Goal: Task Accomplishment & Management: Manage account settings

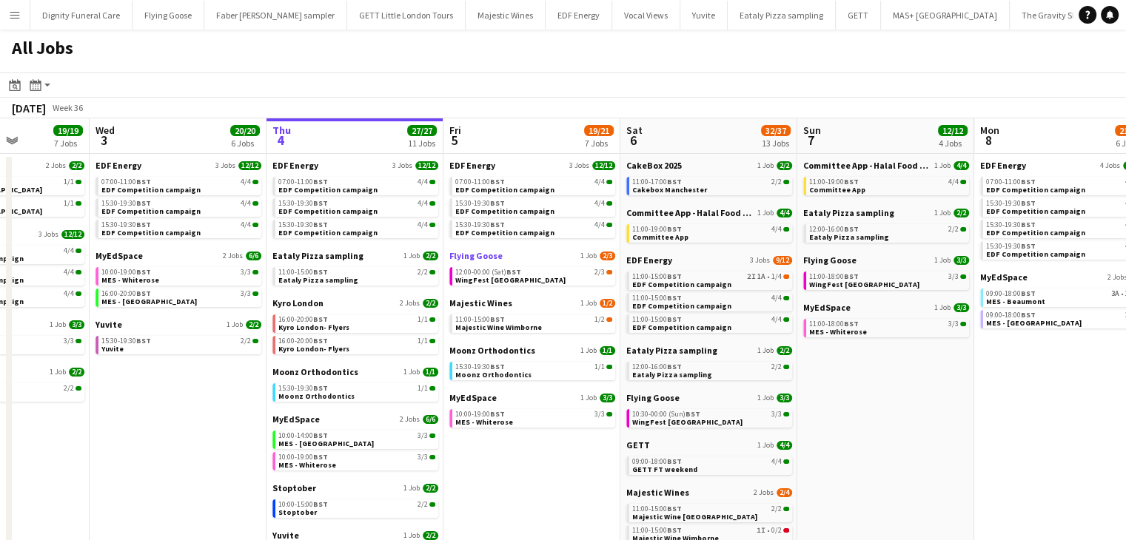
click at [482, 256] on span "Flying Goose" at bounding box center [475, 255] width 53 height 11
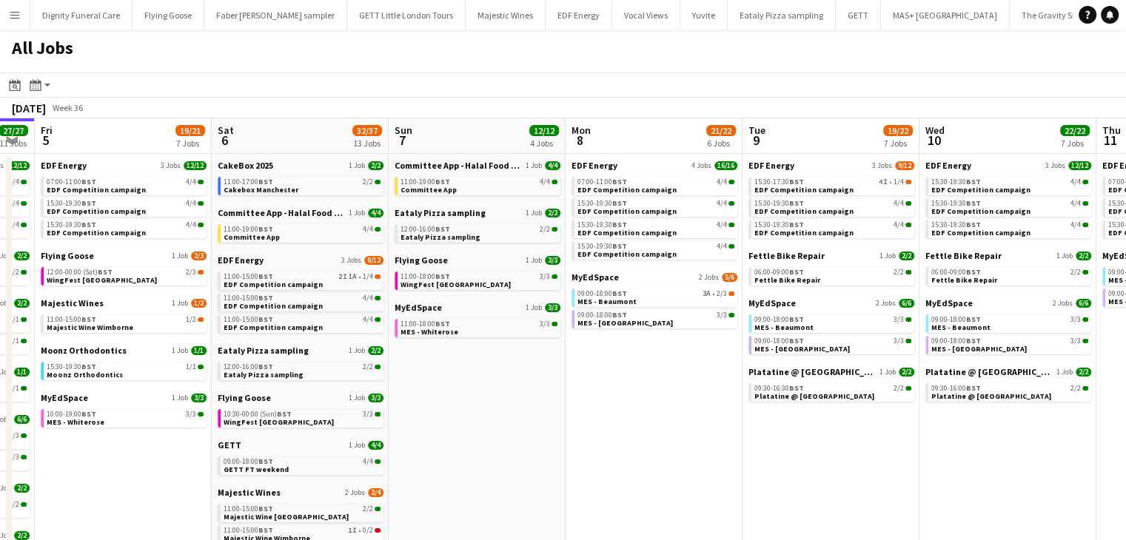
scroll to position [0, 679]
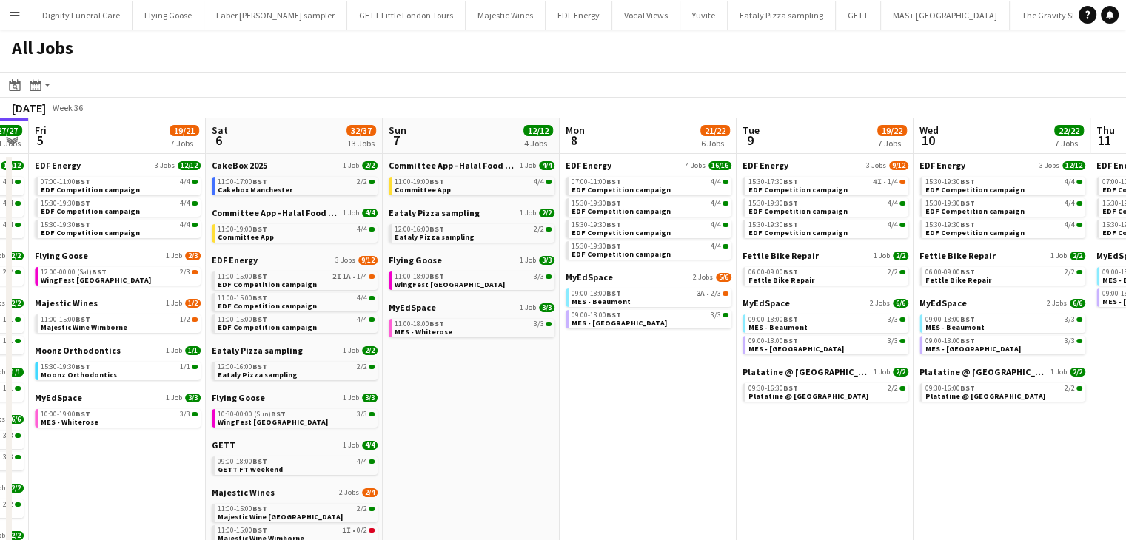
drag, startPoint x: 1009, startPoint y: 408, endPoint x: 595, endPoint y: 412, distance: 414.5
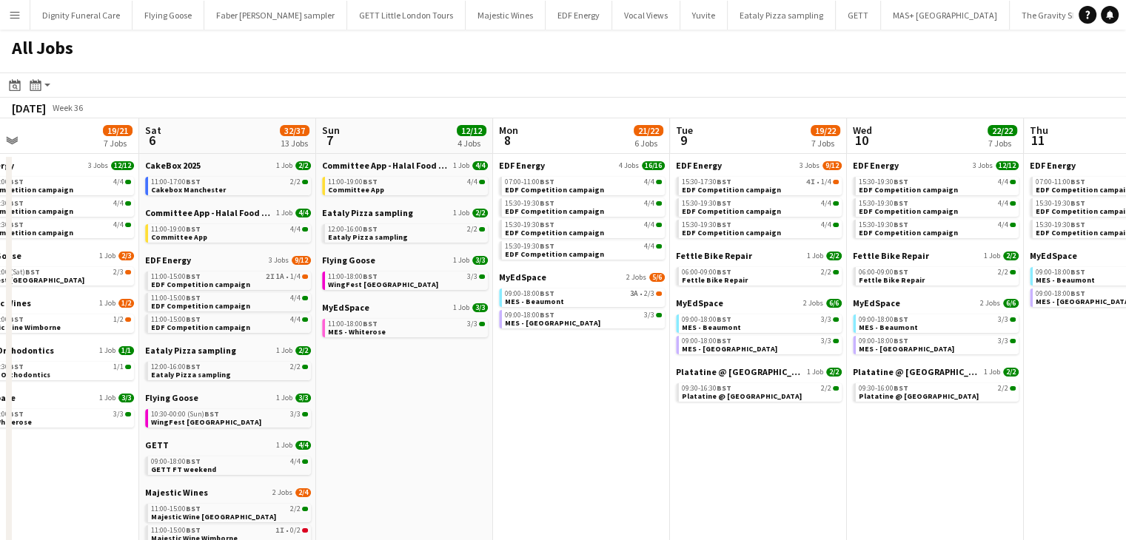
drag, startPoint x: 732, startPoint y: 412, endPoint x: 310, endPoint y: 406, distance: 421.9
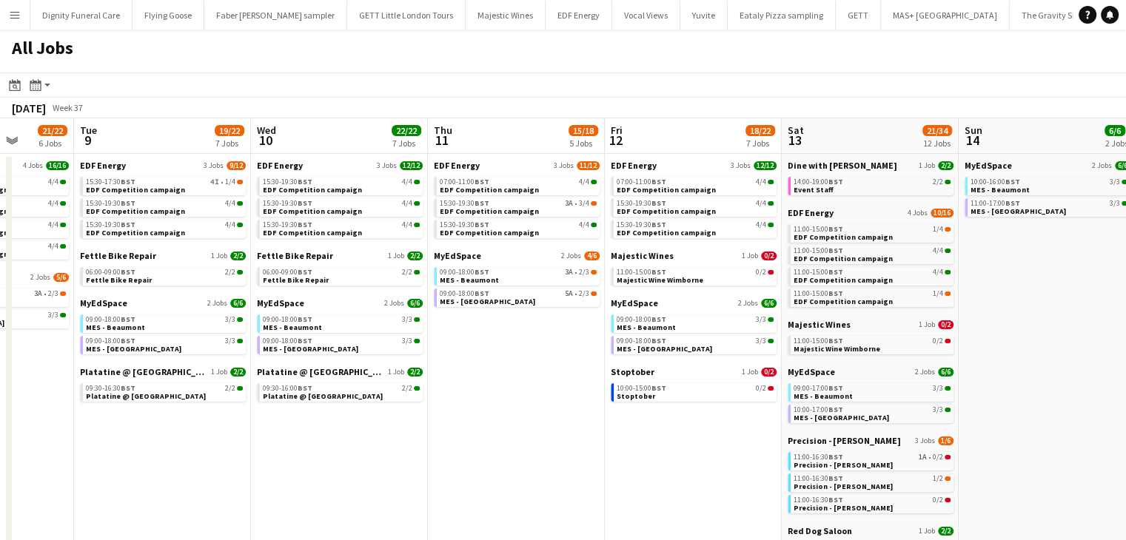
scroll to position [0, 524]
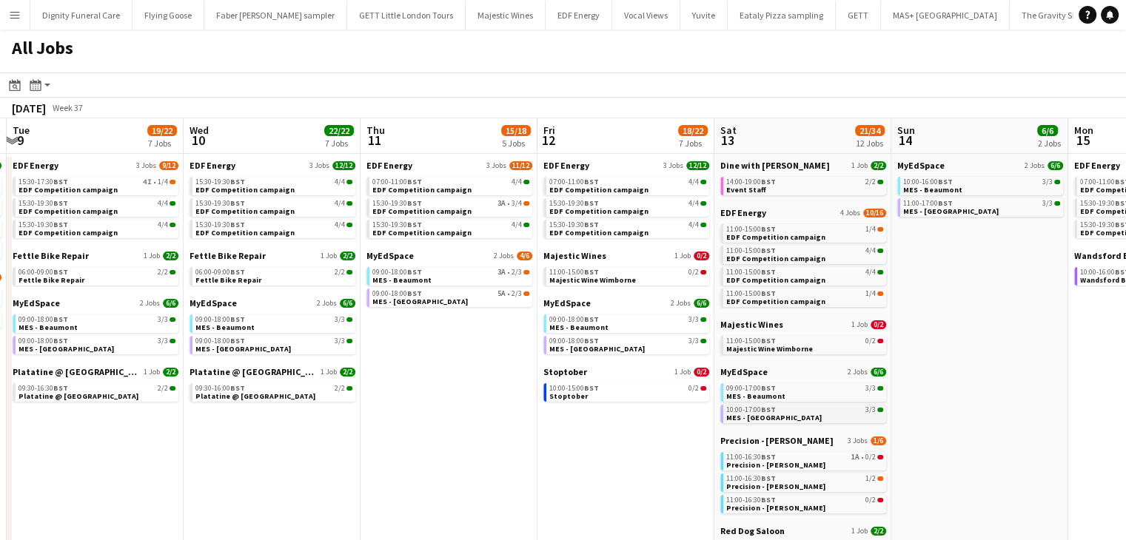
drag, startPoint x: 684, startPoint y: 440, endPoint x: 862, endPoint y: 417, distance: 179.7
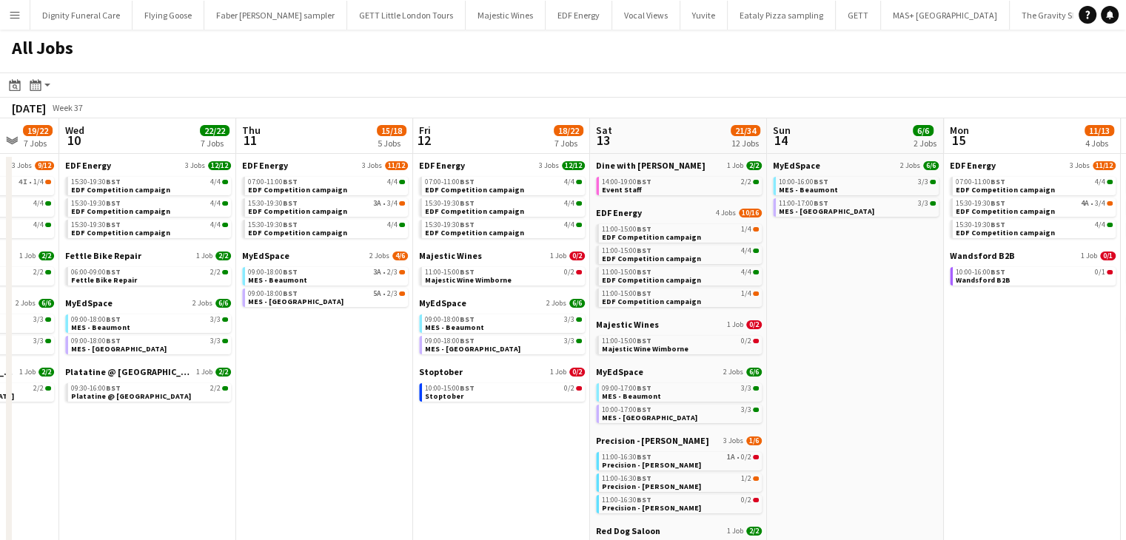
drag, startPoint x: 951, startPoint y: 391, endPoint x: 819, endPoint y: 410, distance: 133.8
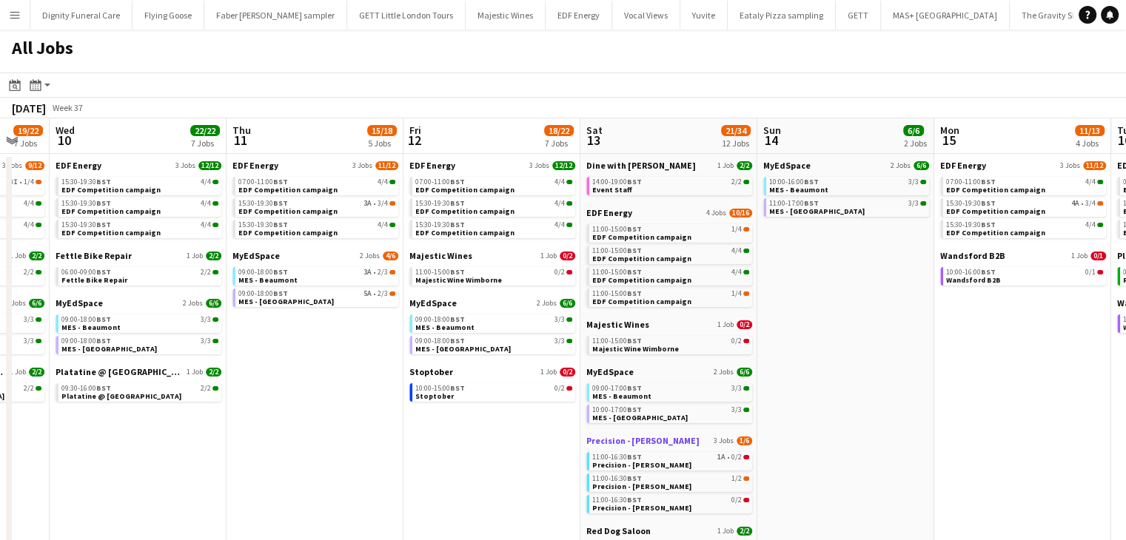
click at [629, 440] on span "Precision - [PERSON_NAME]" at bounding box center [642, 440] width 113 height 11
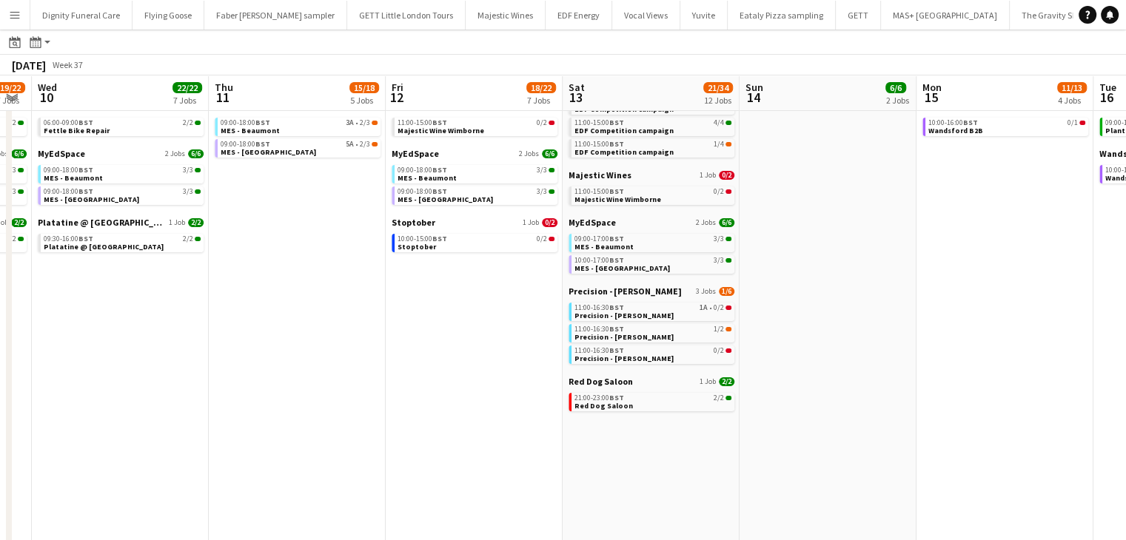
scroll to position [0, 371]
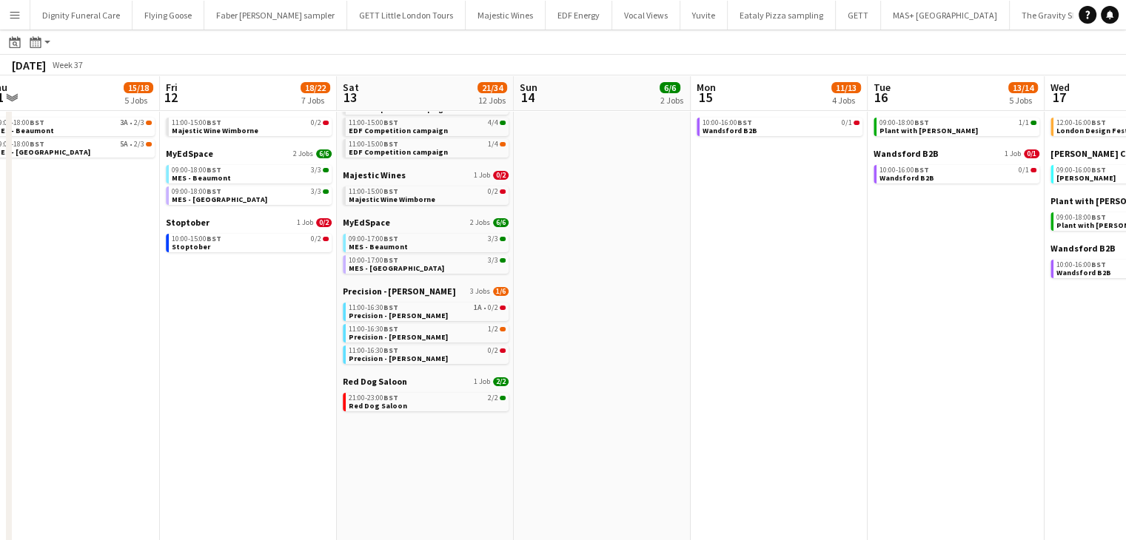
drag, startPoint x: 975, startPoint y: 309, endPoint x: 731, endPoint y: 315, distance: 243.6
click at [731, 315] on app-calendar-viewport "Tue 9 19/22 7 Jobs Wed 10 22/22 7 Jobs Thu 11 15/18 5 Jobs Fri 12 18/22 7 Jobs …" at bounding box center [563, 456] width 1126 height 1062
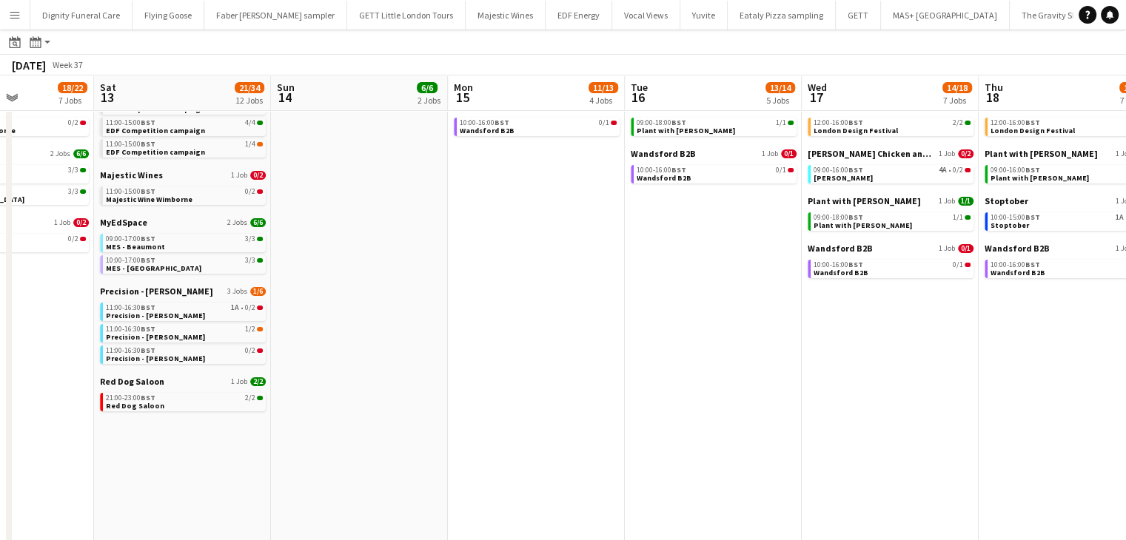
scroll to position [0, 628]
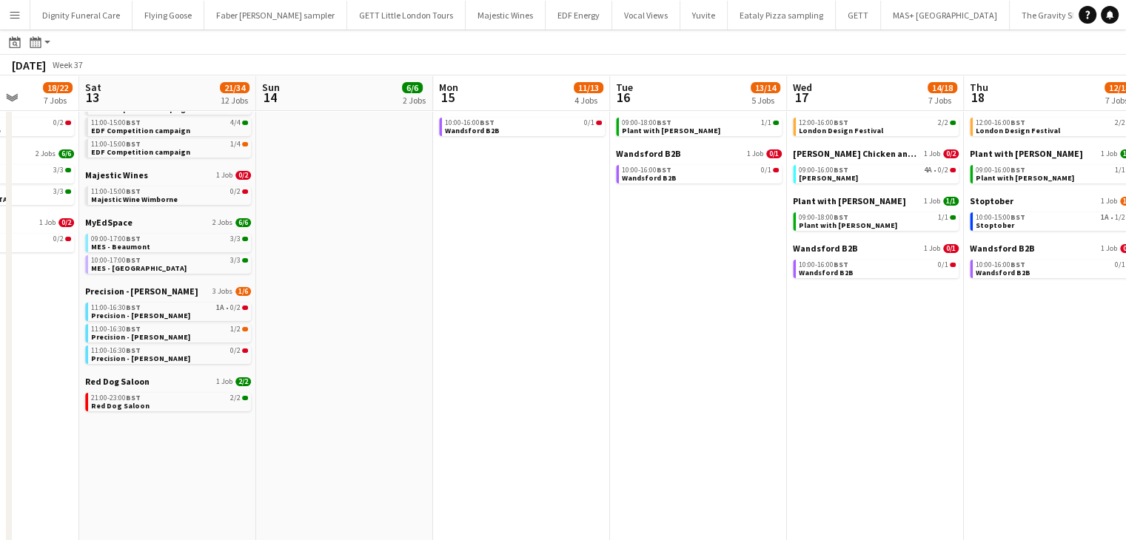
drag, startPoint x: 858, startPoint y: 345, endPoint x: 601, endPoint y: 345, distance: 257.5
click at [601, 345] on app-calendar-viewport "Tue 9 19/22 7 Jobs Wed 10 22/22 7 Jobs Thu 11 15/18 5 Jobs Fri 12 18/22 7 Jobs …" at bounding box center [563, 456] width 1126 height 1062
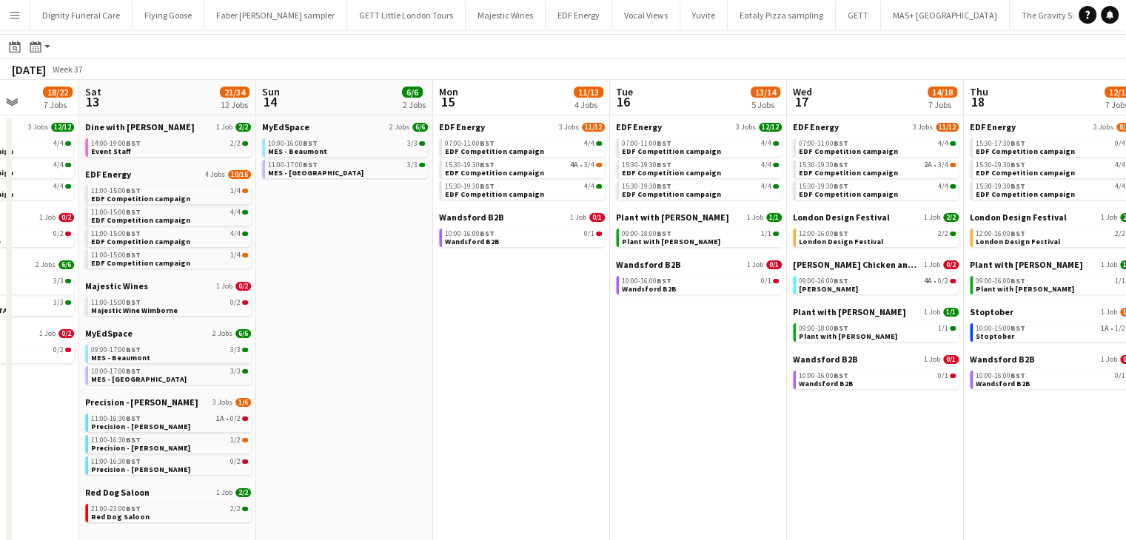
scroll to position [0, 0]
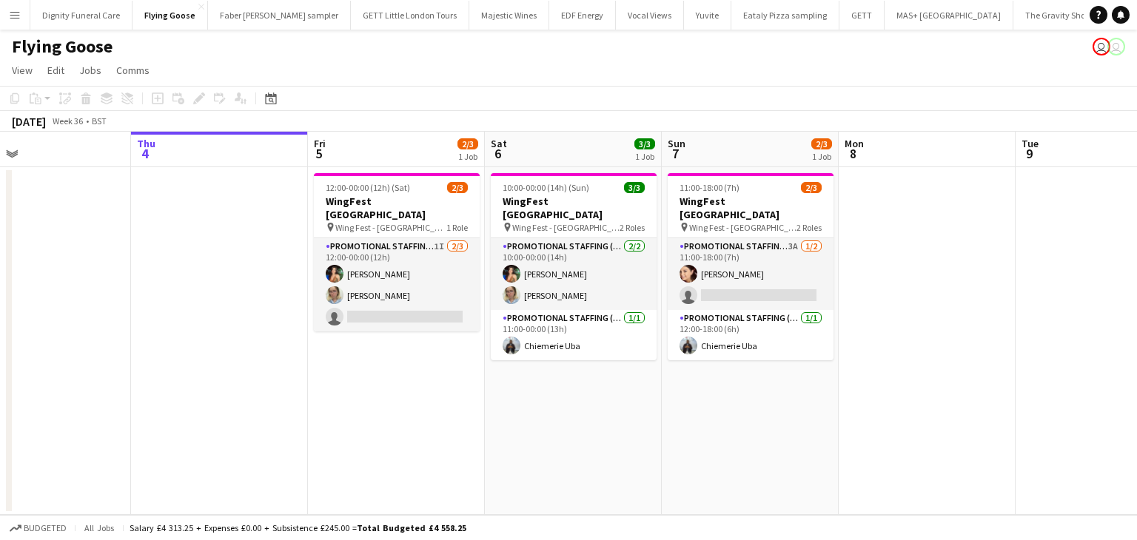
scroll to position [0, 428]
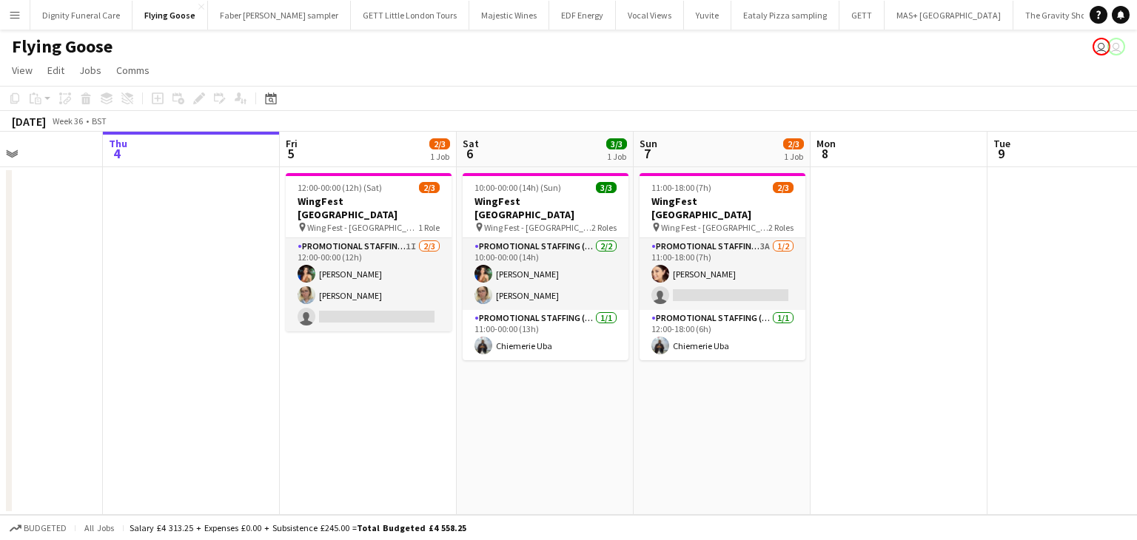
drag, startPoint x: 542, startPoint y: 372, endPoint x: 468, endPoint y: 373, distance: 74.0
click at [468, 373] on app-calendar-viewport "Mon 1 Tue 2 Wed 3 Thu 4 Fri 5 2/3 1 Job Sat 6 3/3 1 Job Sun 7 2/3 1 Job Mon 8 T…" at bounding box center [568, 323] width 1137 height 383
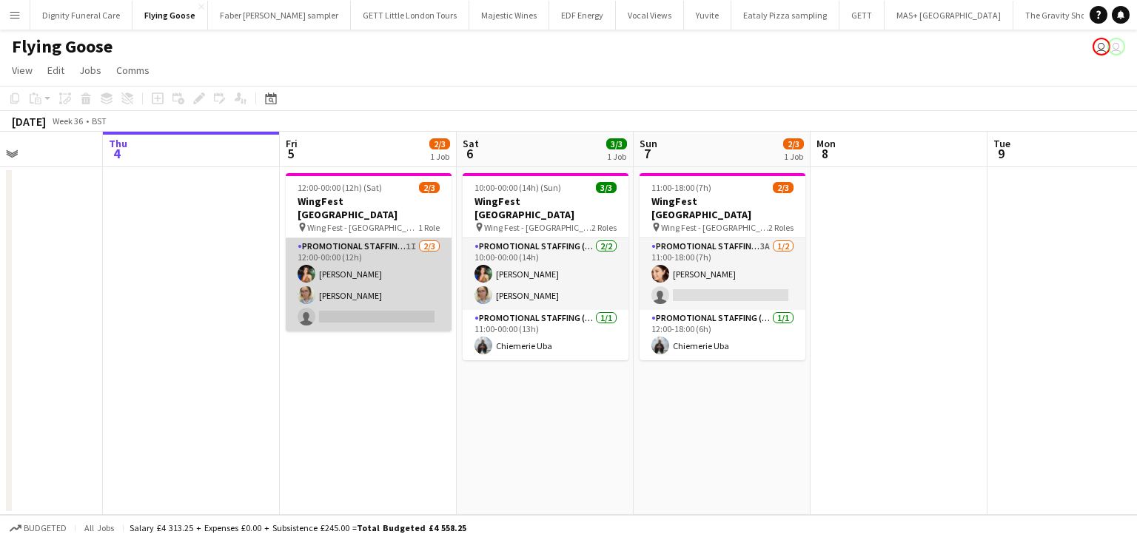
click at [332, 286] on app-card-role "Promotional Staffing (Brand Ambassadors) 1I 2/3 12:00-00:00 (12h) Catalina Toba…" at bounding box center [369, 284] width 166 height 93
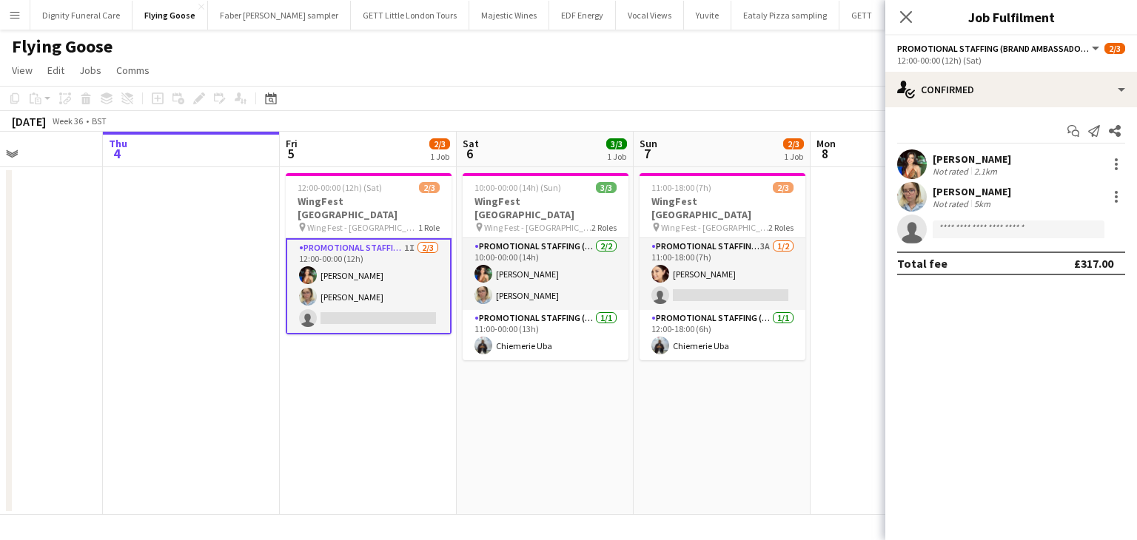
click at [970, 193] on div "[PERSON_NAME]" at bounding box center [971, 191] width 78 height 13
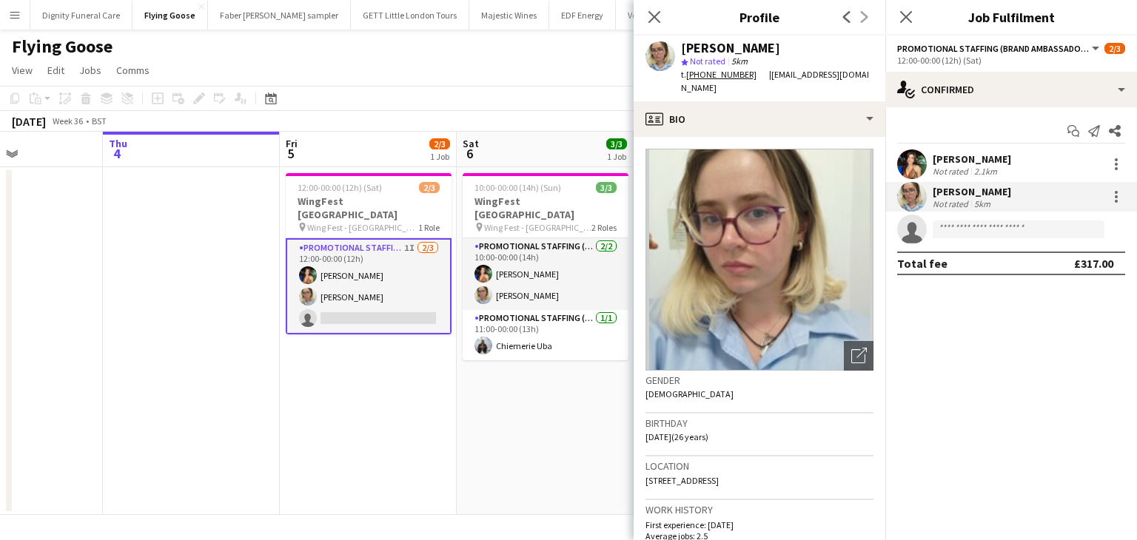
click at [580, 443] on app-date-cell "10:00-00:00 (14h) (Sun) 3/3 WingFest Bristol pin Wing Fest - Bristol 2 Roles Pr…" at bounding box center [545, 341] width 177 height 348
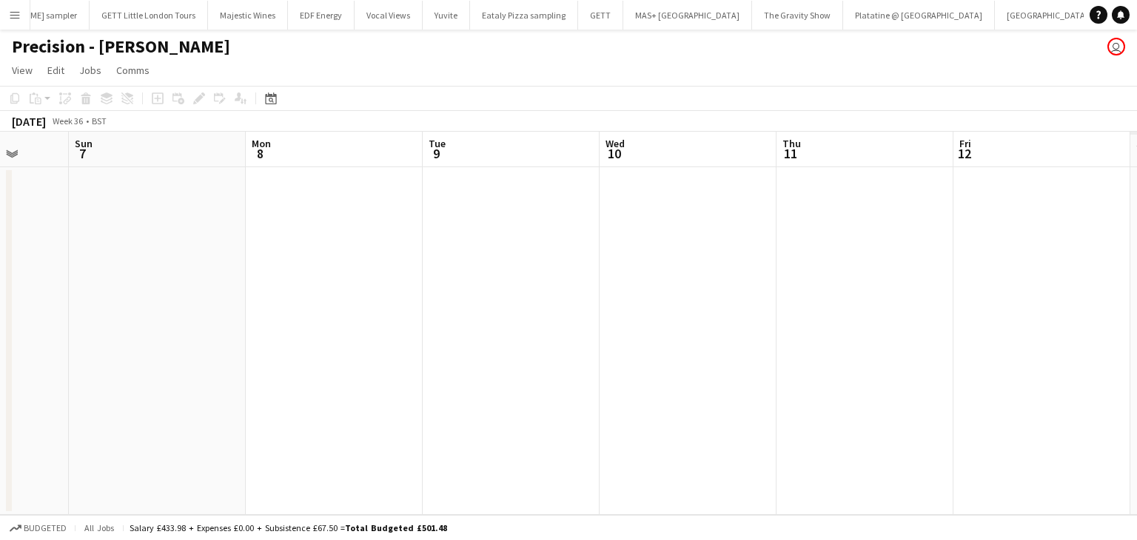
drag, startPoint x: 836, startPoint y: 315, endPoint x: 135, endPoint y: 305, distance: 700.9
click at [135, 305] on app-calendar-viewport "Wed 3 Thu 4 Fri 5 Sat 6 Sun 7 Mon 8 Tue 9 Wed 10 Thu 11 Fri 12 Sat 13 Sun 14" at bounding box center [568, 323] width 1137 height 383
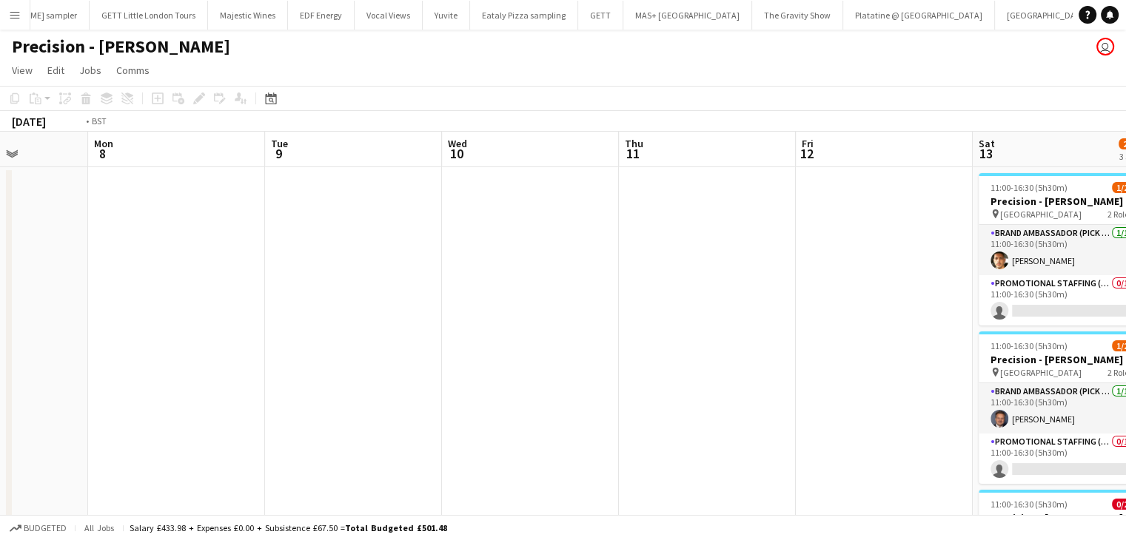
scroll to position [0, 524]
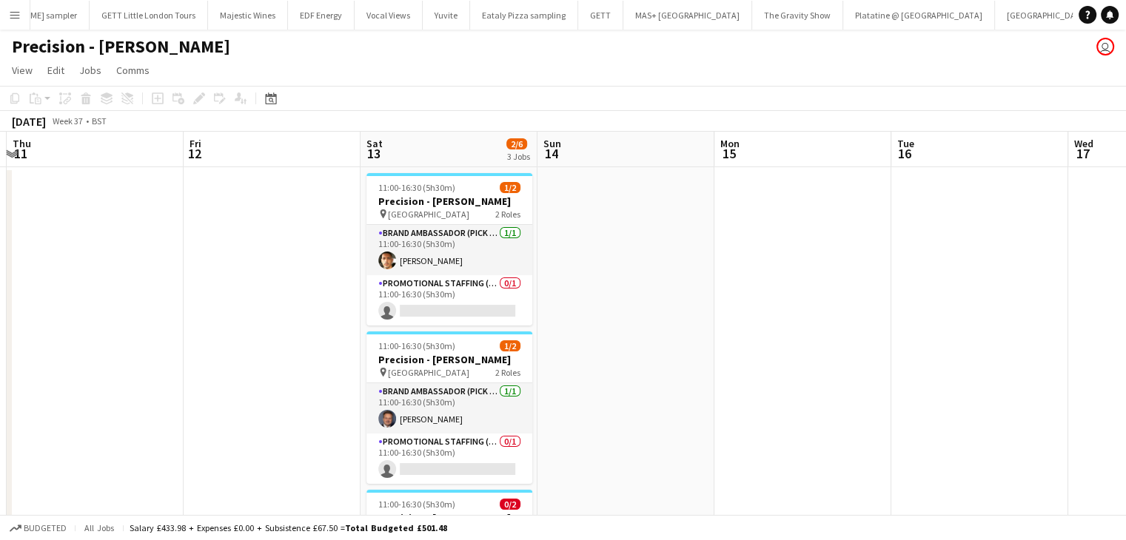
drag, startPoint x: 764, startPoint y: 318, endPoint x: 80, endPoint y: 295, distance: 684.2
click at [80, 295] on app-calendar-viewport "Mon 8 Tue 9 Wed 10 Thu 11 Fri 12 Sat 13 2/6 3 Jobs Sun 14 Mon 15 Tue 16 Wed 17 …" at bounding box center [563, 424] width 1126 height 584
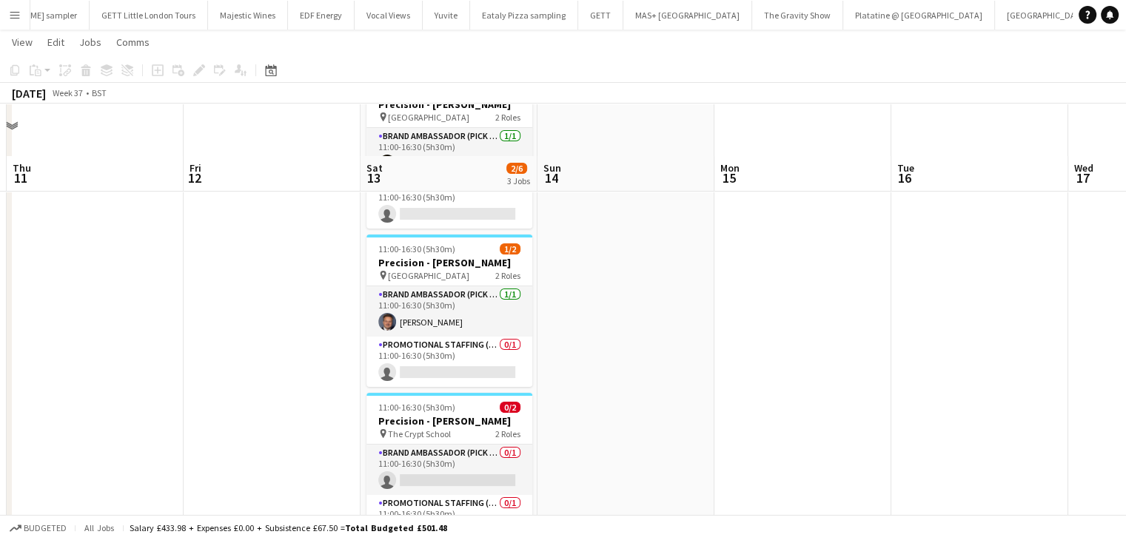
scroll to position [74, 0]
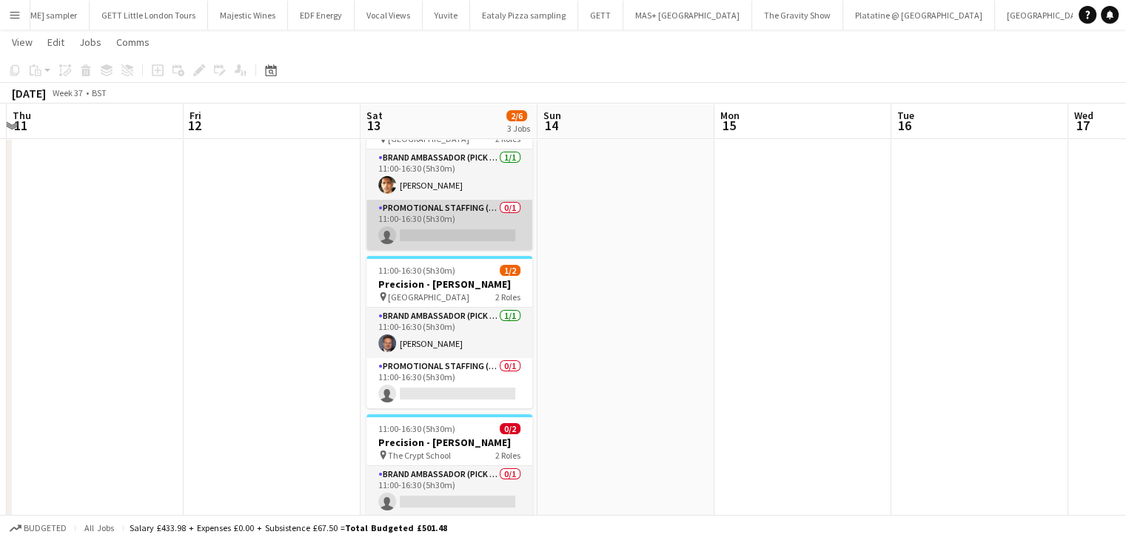
click at [497, 224] on app-card-role "Promotional Staffing (Brand Ambassadors) 0/1 11:00-16:30 (5h30m) single-neutral…" at bounding box center [449, 225] width 166 height 50
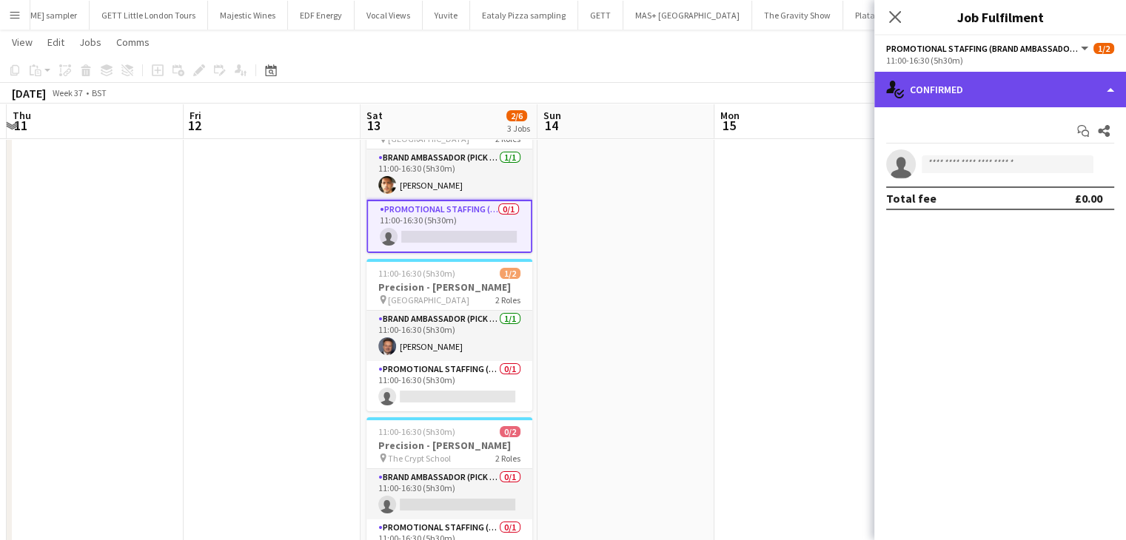
click at [1003, 95] on div "single-neutral-actions-check-2 Confirmed" at bounding box center [1000, 90] width 252 height 36
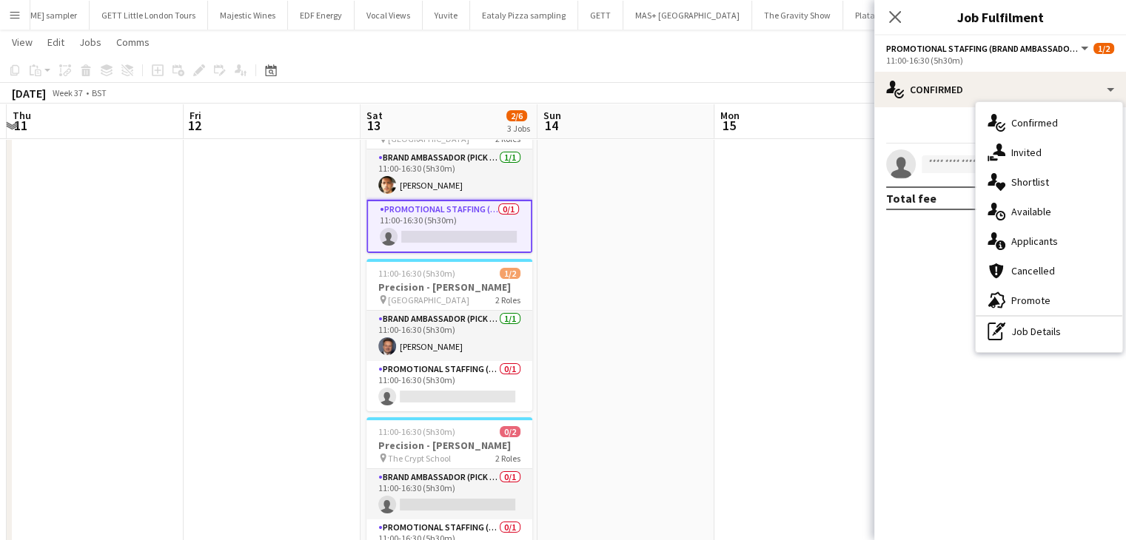
click at [1021, 239] on span "Applicants" at bounding box center [1034, 241] width 47 height 13
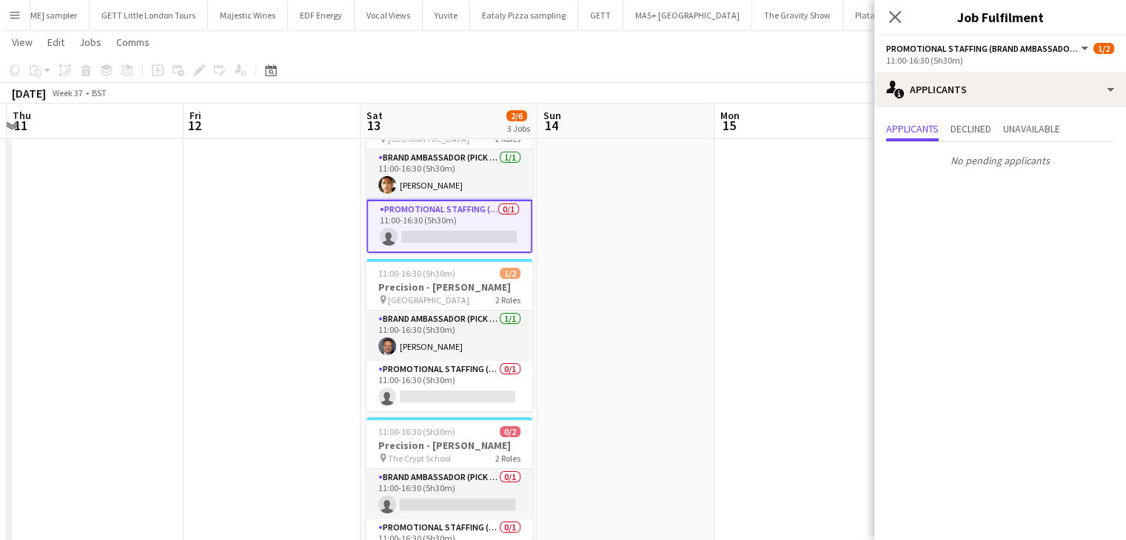
drag, startPoint x: 458, startPoint y: 392, endPoint x: 665, endPoint y: 357, distance: 209.5
click at [459, 392] on app-card-role "Promotional Staffing (Brand Ambassadors) 0/1 11:00-16:30 (5h30m) single-neutral…" at bounding box center [449, 386] width 166 height 50
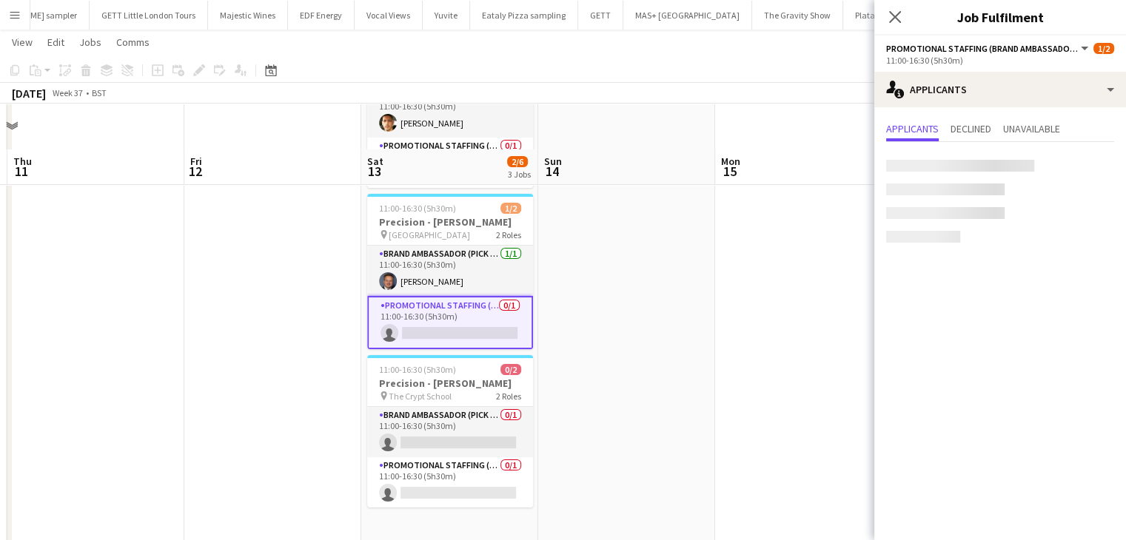
scroll to position [198, 0]
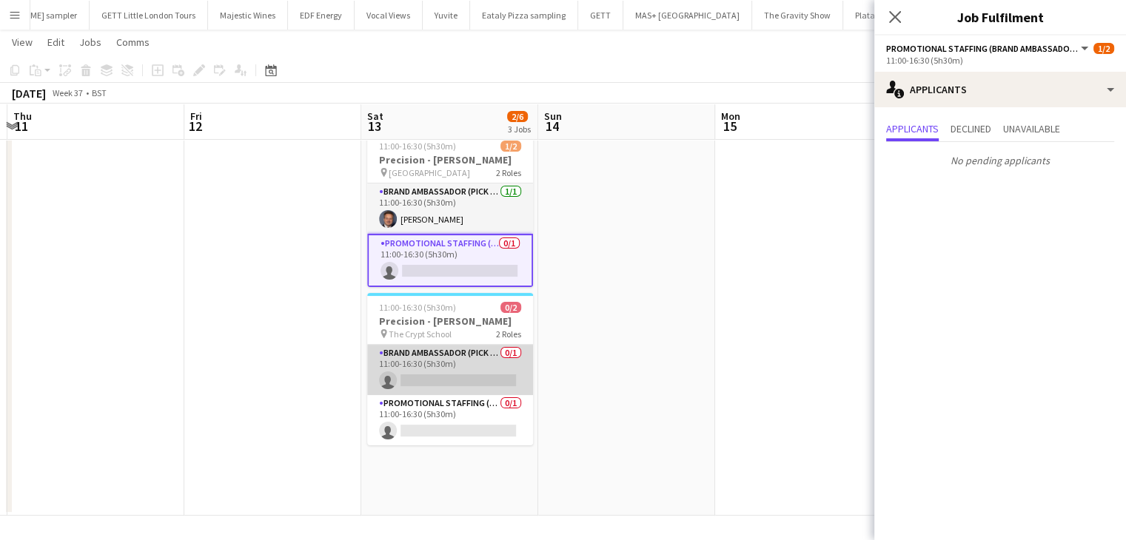
click at [480, 377] on app-card-role "Brand Ambassador (Pick up) 0/1 11:00-16:30 (5h30m) single-neutral-actions" at bounding box center [450, 370] width 166 height 50
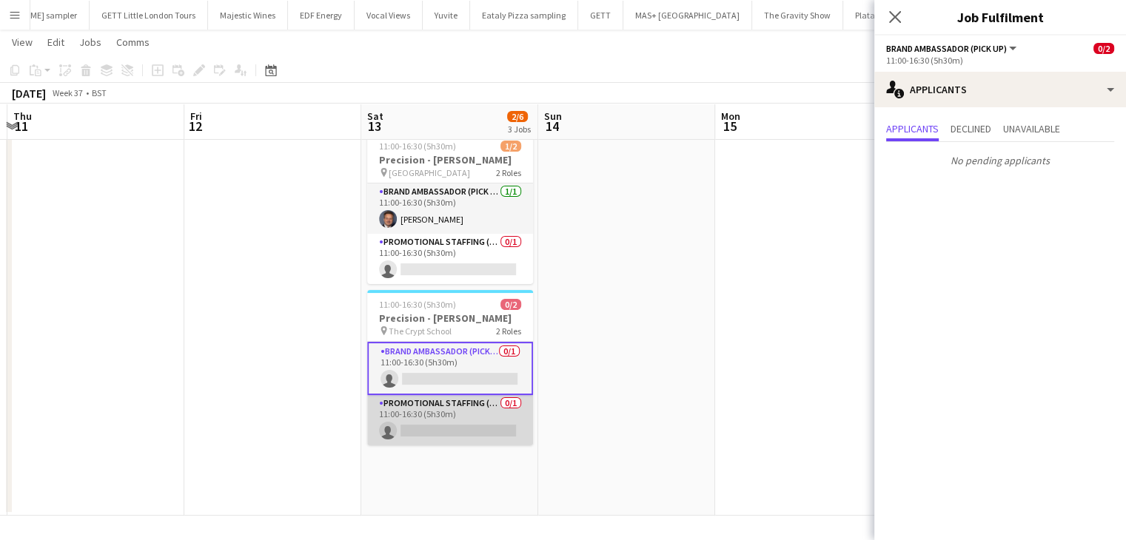
click at [429, 429] on app-card-role "Promotional Staffing (Brand Ambassadors) 0/1 11:00-16:30 (5h30m) single-neutral…" at bounding box center [450, 420] width 166 height 50
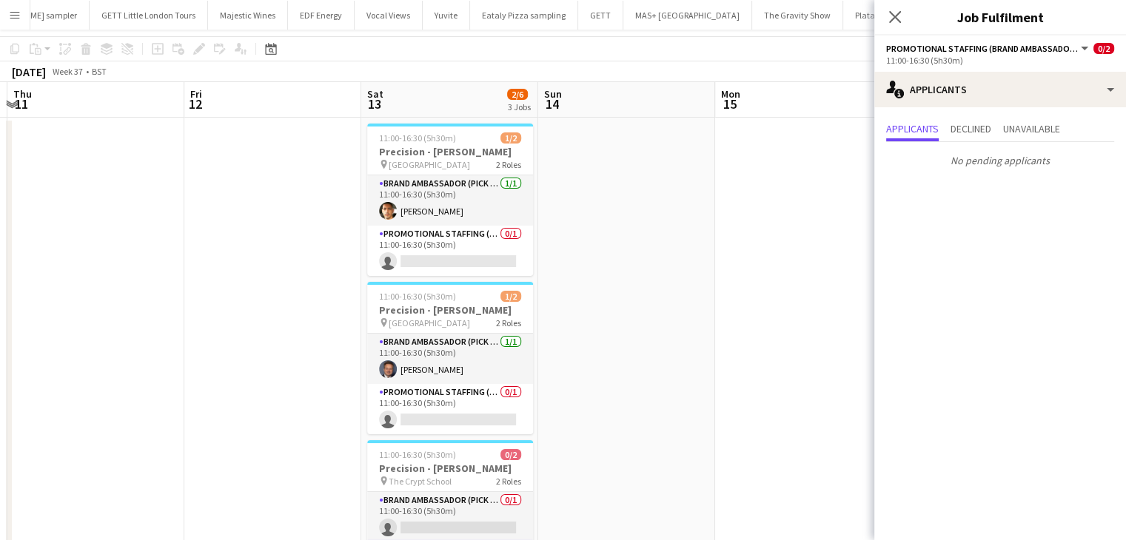
scroll to position [0, 0]
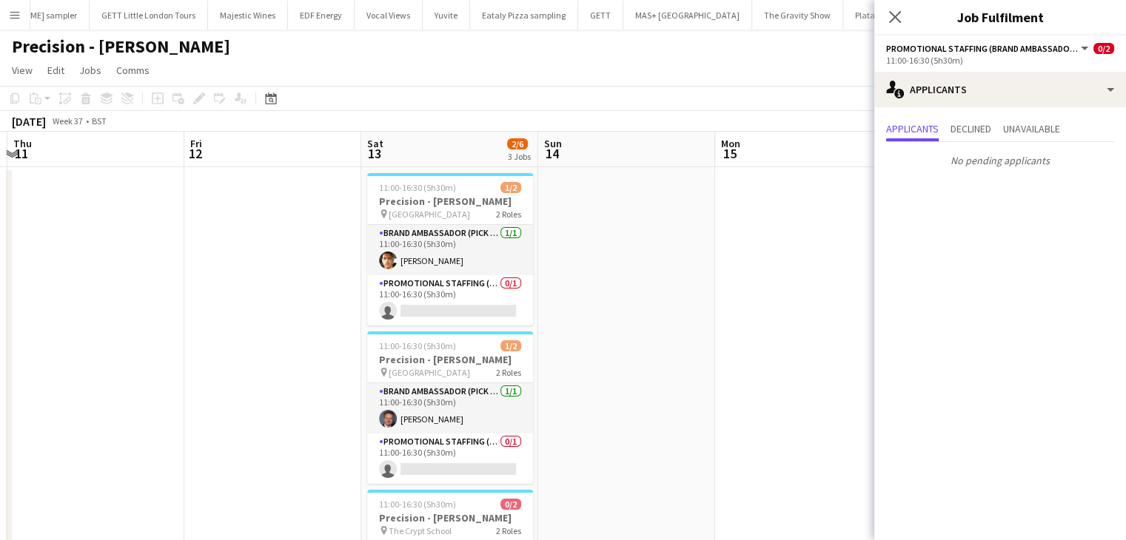
click at [301, 267] on app-date-cell at bounding box center [272, 441] width 177 height 548
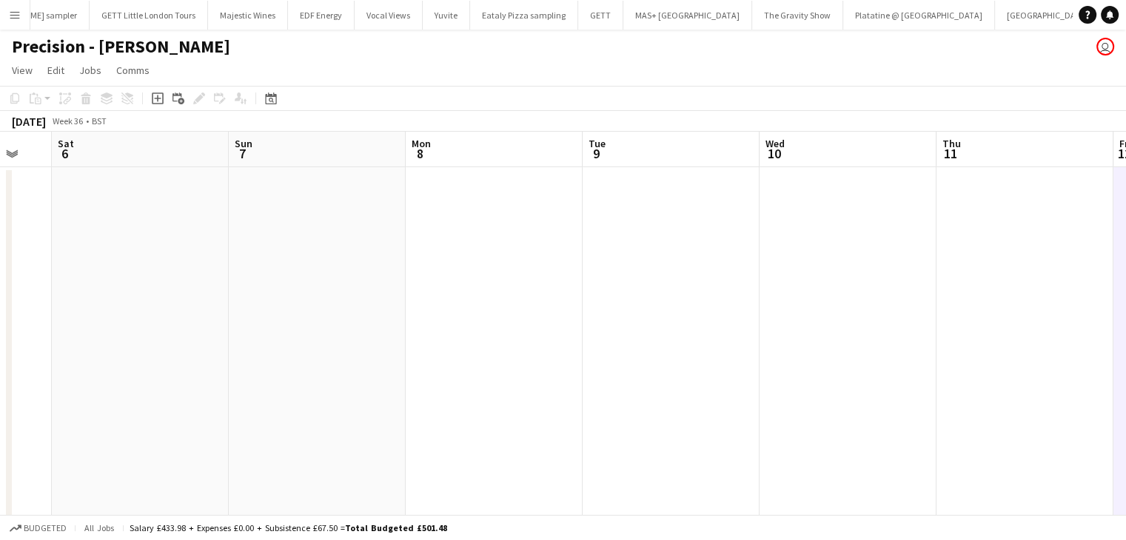
scroll to position [0, 423]
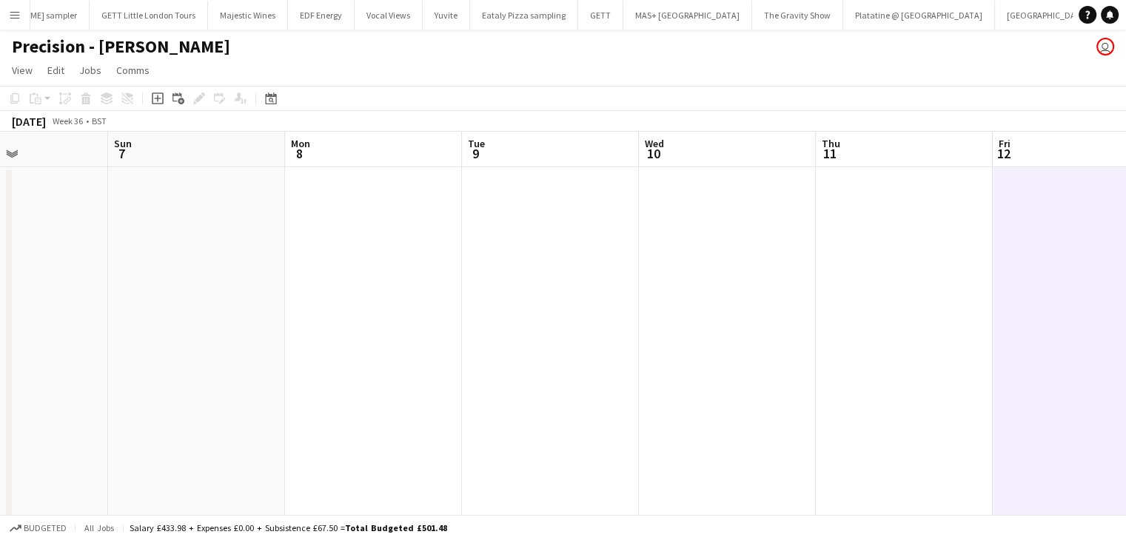
drag, startPoint x: 160, startPoint y: 228, endPoint x: 918, endPoint y: 193, distance: 758.6
click at [968, 201] on app-calendar-viewport "Thu 4 Fri 5 Sat 6 Sun 7 Mon 8 Tue 9 Wed 10 Thu 11 Fri 12 Sat 13 2/6 3 Jobs Sun …" at bounding box center [563, 424] width 1126 height 584
